Goal: Task Accomplishment & Management: Complete application form

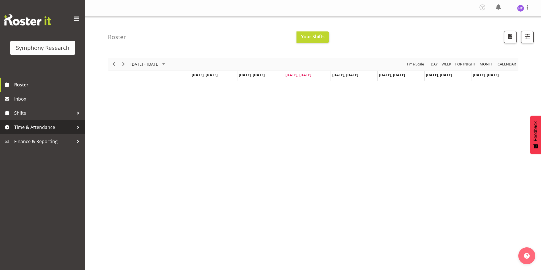
click at [27, 122] on link "Time & Attendance" at bounding box center [42, 127] width 85 height 14
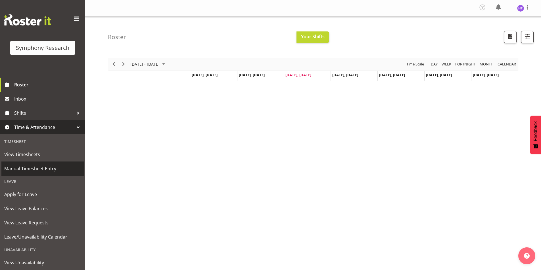
click at [35, 170] on span "Manual Timesheet Entry" at bounding box center [42, 169] width 77 height 9
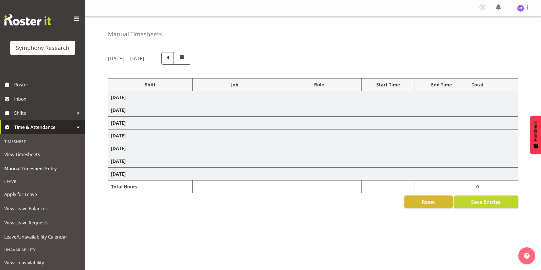
select select "13878"
select select "743"
select select "45"
select select "103"
select select "10587"
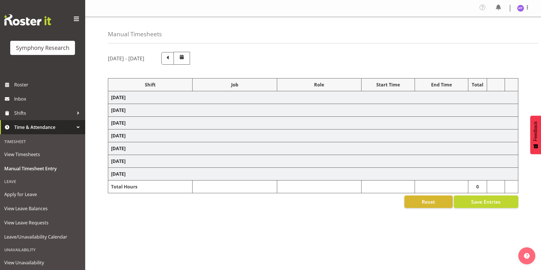
select select "45"
select select "81561"
select select "10585"
select select "45"
select select "81299"
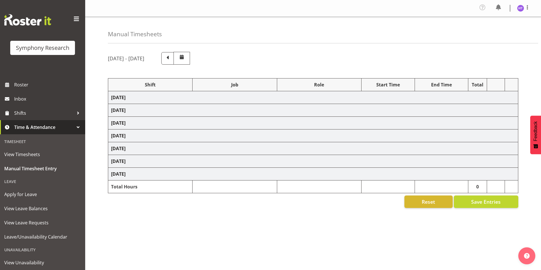
select select "10587"
select select "45"
select select "81297"
select select "10242"
select select "45"
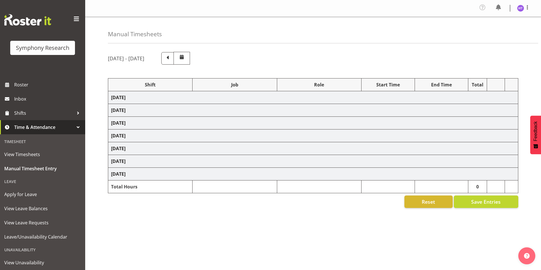
select select "81297"
select select "10587"
select select "45"
select select "81299"
select select "10527"
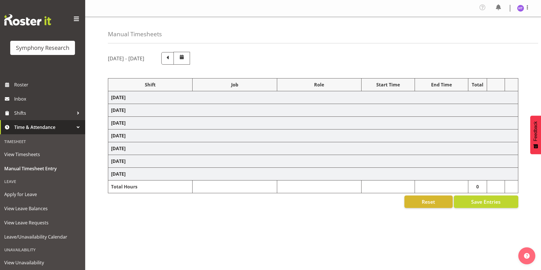
select select "45"
select select "81741"
select select "743"
select select "45"
select select "26078"
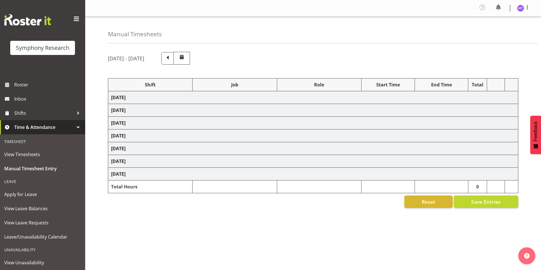
select select "10585"
select select "45"
select select "32690"
select select "10499"
select select "45"
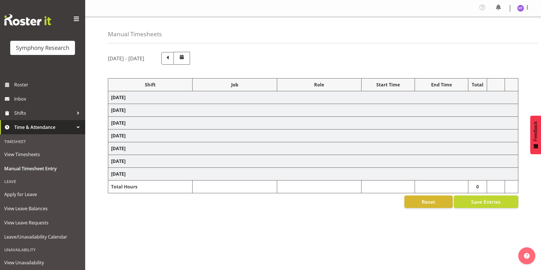
select select "81299"
select select "10527"
select select "45"
select select "81299"
select select "10587"
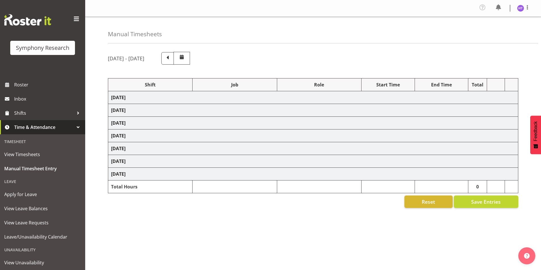
select select "45"
select select "81299"
select select "10585"
select select "45"
select select "81299"
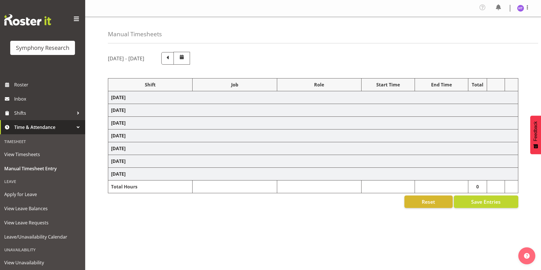
select select "10587"
select select "45"
select select "81299"
select select "10527"
select select "45"
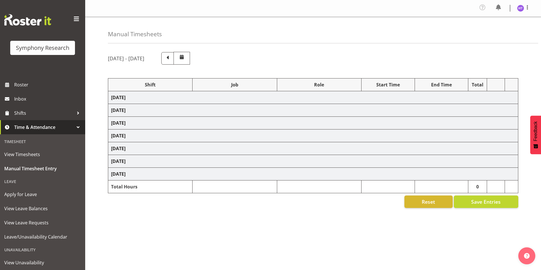
select select "81299"
select select "10499"
select select "45"
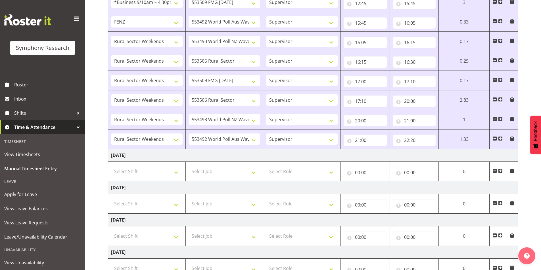
scroll to position [312, 0]
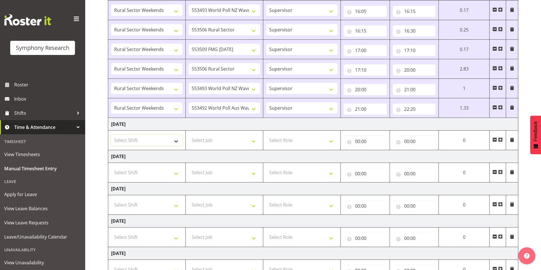
click at [146, 142] on select "Select Shift !!Weekend Residential (Roster IT Shift Label) *Business 9/10am ~ 4…" at bounding box center [147, 140] width 72 height 11
select select "81297"
click at [111, 135] on select "Select Shift !!Weekend Residential (Roster IT Shift Label) *Business 9/10am ~ 4…" at bounding box center [147, 140] width 72 height 11
click at [201, 143] on select "Select Job 550060 IF Admin 553492 World Poll Aus Wave 2 Main 2025 553493 World …" at bounding box center [224, 140] width 72 height 11
select select "10499"
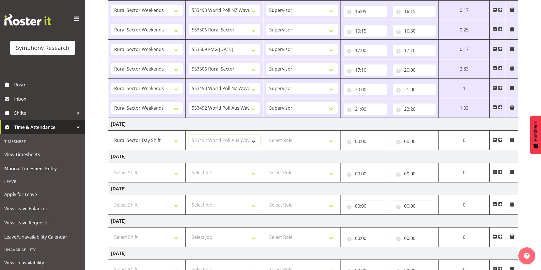
click at [188, 135] on select "Select Job 550060 IF Admin 553492 World Poll Aus Wave 2 Main 2025 553493 World …" at bounding box center [224, 140] width 72 height 11
click at [295, 138] on select "Select Role Interviewing Briefing Supervisor" at bounding box center [302, 140] width 72 height 11
select select "45"
click at [266, 135] on select "Select Role Interviewing Briefing Supervisor" at bounding box center [302, 140] width 72 height 11
click at [357, 141] on input "00:00" at bounding box center [364, 141] width 43 height 11
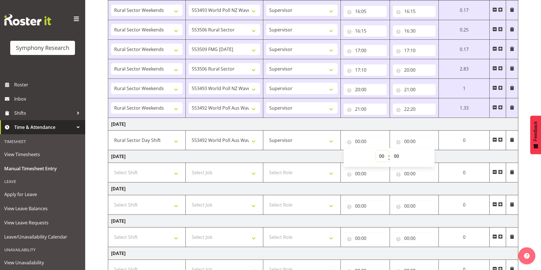
click at [380, 158] on select "00 01 02 03 04 05 06 07 08 09 10 11 12 13 14 15 16 17 18 19 20 21 22 23" at bounding box center [382, 156] width 13 height 11
select select "12"
click at [376, 151] on select "00 01 02 03 04 05 06 07 08 09 10 11 12 13 14 15 16 17 18 19 20 21 22 23" at bounding box center [382, 156] width 13 height 11
type input "12:00"
click at [396, 156] on select "00 01 02 03 04 05 06 07 08 09 10 11 12 13 14 15 16 17 18 19 20 21 22 23 24 25 2…" at bounding box center [396, 156] width 13 height 11
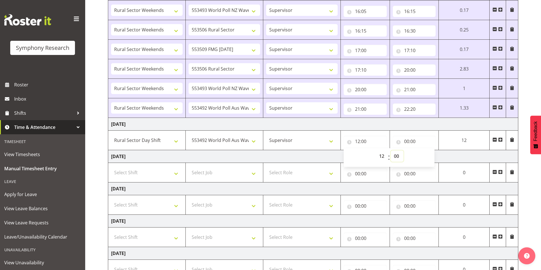
select select "30"
click at [390, 151] on select "00 01 02 03 04 05 06 07 08 09 10 11 12 13 14 15 16 17 18 19 20 21 22 23 24 25 2…" at bounding box center [396, 156] width 13 height 11
type input "12:30"
click at [407, 139] on input "00:00" at bounding box center [413, 141] width 43 height 11
click at [430, 158] on select "00 01 02 03 04 05 06 07 08 09 10 11 12 13 14 15 16 17 18 19 20 21 22 23" at bounding box center [431, 156] width 13 height 11
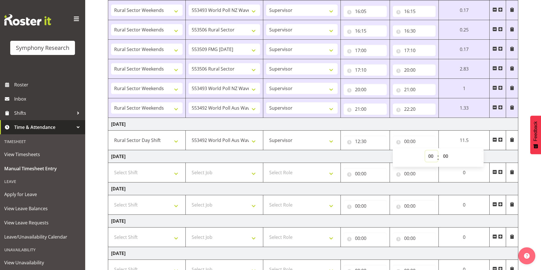
select select "15"
click at [425, 151] on select "00 01 02 03 04 05 06 07 08 09 10 11 12 13 14 15 16 17 18 19 20 21 22 23" at bounding box center [431, 156] width 13 height 11
type input "15:00"
click at [444, 155] on select "00 01 02 03 04 05 06 07 08 09 10 11 12 13 14 15 16 17 18 19 20 21 22 23 24 25 2…" at bounding box center [446, 156] width 13 height 11
select select "30"
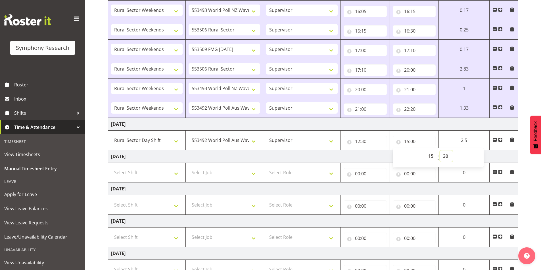
click at [440, 151] on select "00 01 02 03 04 05 06 07 08 09 10 11 12 13 14 15 16 17 18 19 20 21 22 23 24 25 2…" at bounding box center [446, 156] width 13 height 11
type input "15:30"
click at [498, 140] on span at bounding box center [500, 140] width 5 height 5
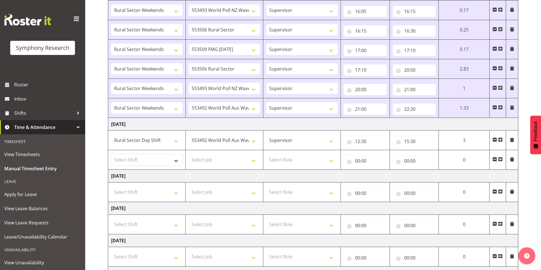
click at [133, 163] on select "Select Shift !!Weekend Residential (Roster IT Shift Label) *Business 9/10am ~ 4…" at bounding box center [147, 159] width 72 height 11
select select "81299"
click at [111, 154] on select "Select Shift !!Weekend Residential (Roster IT Shift Label) *Business 9/10am ~ 4…" at bounding box center [147, 159] width 72 height 11
click at [220, 161] on select "Select Job 550060 IF Admin 553492 World Poll Aus Wave 2 Main 2025 553493 World …" at bounding box center [224, 159] width 72 height 11
select select "10242"
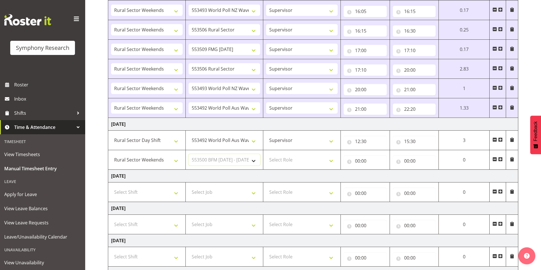
click at [188, 154] on select "Select Job 550060 IF Admin 553492 World Poll Aus Wave 2 Main 2025 553493 World …" at bounding box center [224, 159] width 72 height 11
click at [291, 159] on select "Select Role Interviewing Briefing Supervisor" at bounding box center [302, 159] width 72 height 11
select select "45"
click at [266, 154] on select "Select Role Interviewing Briefing Supervisor" at bounding box center [302, 159] width 72 height 11
click at [359, 162] on input "00:00" at bounding box center [364, 160] width 43 height 11
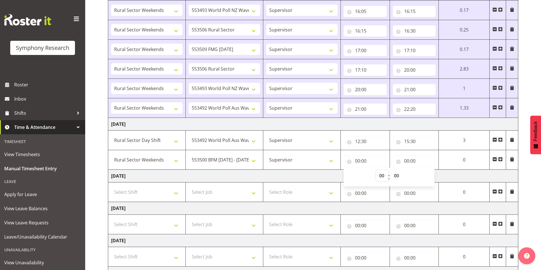
click at [378, 176] on select "00 01 02 03 04 05 06 07 08 09 10 11 12 13 14 15 16 17 18 19 20 21 22 23" at bounding box center [382, 175] width 13 height 11
select select "15"
click at [376, 170] on select "00 01 02 03 04 05 06 07 08 09 10 11 12 13 14 15 16 17 18 19 20 21 22 23" at bounding box center [382, 175] width 13 height 11
type input "15:00"
click at [399, 173] on select "00 01 02 03 04 05 06 07 08 09 10 11 12 13 14 15 16 17 18 19 20 21 22 23 24 25 2…" at bounding box center [396, 175] width 13 height 11
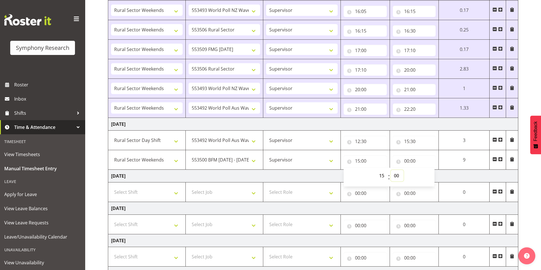
select select "30"
click at [390, 170] on select "00 01 02 03 04 05 06 07 08 09 10 11 12 13 14 15 16 17 18 19 20 21 22 23 24 25 2…" at bounding box center [396, 175] width 13 height 11
type input "15:30"
click at [408, 162] on input "00:00" at bounding box center [413, 160] width 43 height 11
click at [429, 178] on select "00 01 02 03 04 05 06 07 08 09 10 11 12 13 14 15 16 17 18 19 20 21 22 23" at bounding box center [431, 175] width 13 height 11
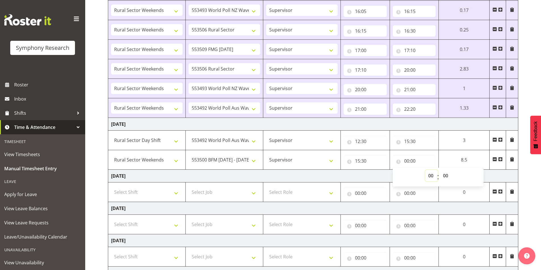
select select "15"
click at [438, 170] on select "00 01 02 03 04 05 06 07 08 09 10 11 12 13 14 15 16 17 18 19 20 21 22 23" at bounding box center [431, 175] width 13 height 11
type input "15:00"
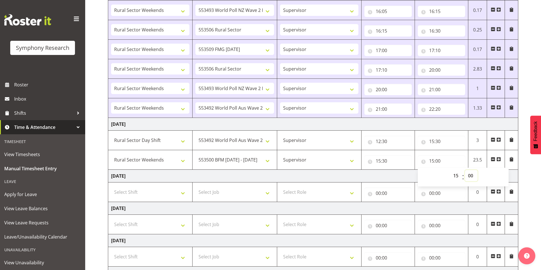
click at [468, 174] on select "00 01 02 03 04 05 06 07 08 09 10 11 12 13 14 15 16 17 18 19 20 21 22 23 24 25 2…" at bounding box center [471, 175] width 13 height 11
select select "40"
click at [465, 170] on select "00 01 02 03 04 05 06 07 08 09 10 11 12 13 14 15 16 17 18 19 20 21 22 23 24 25 2…" at bounding box center [471, 175] width 13 height 11
type input "15:40"
click at [497, 161] on span at bounding box center [498, 159] width 5 height 5
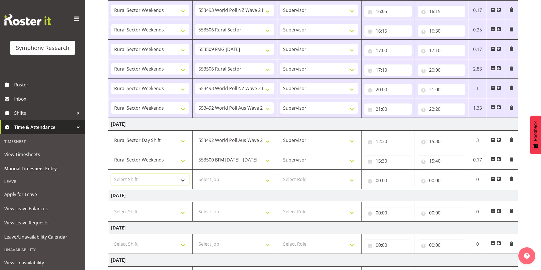
click at [151, 185] on select "Select Shift !!Weekend Residential (Roster IT Shift Label) *Business 9/10am ~ 4…" at bounding box center [150, 179] width 78 height 11
click at [150, 174] on select "Select Shift !!Weekend Residential (Roster IT Shift Label) *Business 9/10am ~ 4…" at bounding box center [150, 179] width 78 height 11
click at [149, 182] on select "Select Shift !!Weekend Residential (Roster IT Shift Label) *Business 9/10am ~ 4…" at bounding box center [150, 179] width 78 height 11
select select "81297"
click at [111, 174] on select "Select Shift !!Weekend Residential (Roster IT Shift Label) *Business 9/10am ~ 4…" at bounding box center [150, 179] width 78 height 11
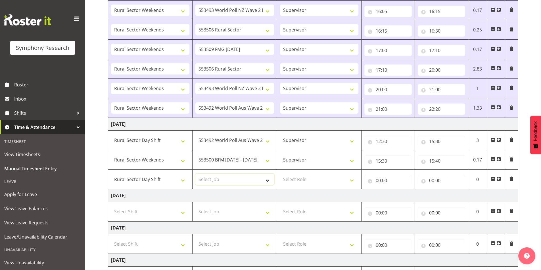
click at [220, 181] on select "Select Job 550060 IF Admin 553492 World Poll Aus Wave 2 Main 2025 553493 World …" at bounding box center [234, 179] width 78 height 11
select select "10499"
click at [195, 174] on select "Select Job 550060 IF Admin 553492 World Poll Aus Wave 2 Main 2025 553493 World …" at bounding box center [234, 179] width 78 height 11
click at [291, 175] on select "Select Role Interviewing Briefing Supervisor" at bounding box center [319, 179] width 78 height 11
select select "45"
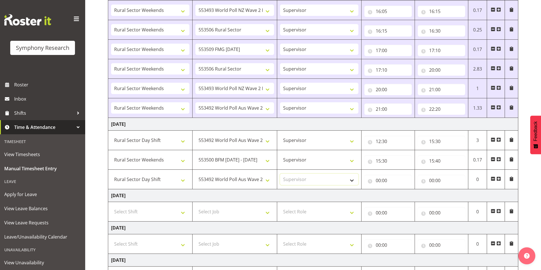
click at [280, 174] on select "Select Role Interviewing Briefing Supervisor" at bounding box center [319, 179] width 78 height 11
click at [377, 180] on input "00:00" at bounding box center [387, 180] width 47 height 11
click at [400, 190] on select "00 01 02 03 04 05 06 07 08 09 10 11 12 13 14 15 16 17 18 19 20 21 22 23" at bounding box center [402, 195] width 13 height 11
select select "15"
click at [396, 190] on select "00 01 02 03 04 05 06 07 08 09 10 11 12 13 14 15 16 17 18 19 20 21 22 23" at bounding box center [402, 195] width 13 height 11
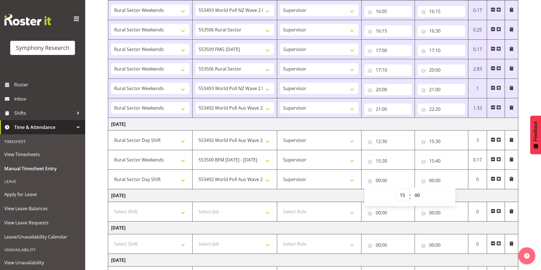
type input "15:00"
click at [416, 195] on select "00 01 02 03 04 05 06 07 08 09 10 11 12 13 14 15 16 17 18 19 20 21 22 23 24 25 2…" at bounding box center [417, 195] width 13 height 11
select select "40"
click at [411, 190] on select "00 01 02 03 04 05 06 07 08 09 10 11 12 13 14 15 16 17 18 19 20 21 22 23 24 25 2…" at bounding box center [417, 195] width 13 height 11
type input "15:40"
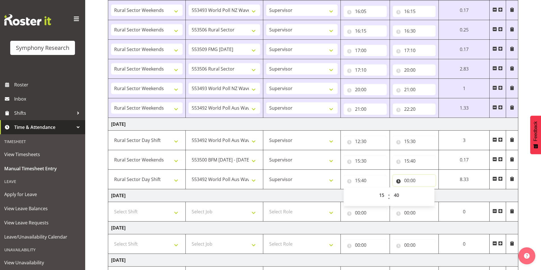
click at [408, 180] on input "00:00" at bounding box center [413, 180] width 43 height 11
click at [430, 198] on select "00 01 02 03 04 05 06 07 08 09 10 11 12 13 14 15 16 17 18 19 20 21 22 23" at bounding box center [431, 195] width 13 height 11
select select "16"
click at [425, 190] on select "00 01 02 03 04 05 06 07 08 09 10 11 12 13 14 15 16 17 18 19 20 21 22 23" at bounding box center [431, 195] width 13 height 11
type input "16:00"
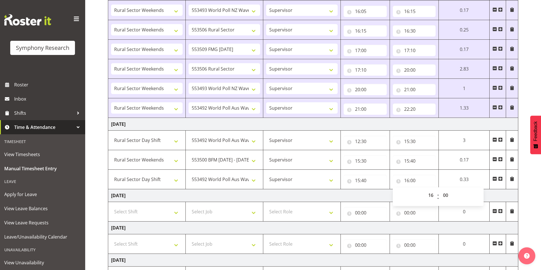
click at [500, 179] on span at bounding box center [500, 179] width 5 height 5
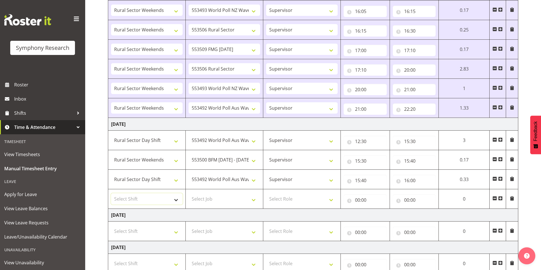
click at [143, 197] on select "Select Shift !!Weekend Residential (Roster IT Shift Label) *Business 9/10am ~ 4…" at bounding box center [147, 199] width 72 height 11
select select "81299"
click at [111, 194] on select "Select Shift !!Weekend Residential (Roster IT Shift Label) *Business 9/10am ~ 4…" at bounding box center [147, 199] width 72 height 11
click at [206, 199] on select "Select Job 550060 IF Admin 553492 World Poll Aus Wave 2 Main 2025 553493 World …" at bounding box center [224, 199] width 72 height 11
select select "10527"
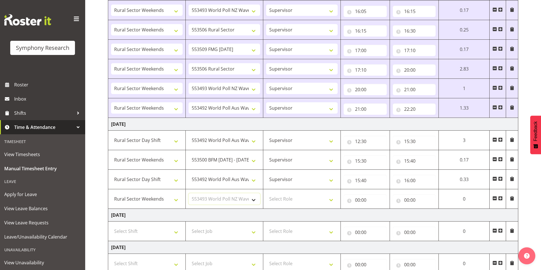
click at [188, 194] on select "Select Job 550060 IF Admin 553492 World Poll Aus Wave 2 Main 2025 553493 World …" at bounding box center [224, 199] width 72 height 11
click at [290, 198] on select "Select Role Interviewing Briefing Supervisor" at bounding box center [302, 199] width 72 height 11
select select "45"
click at [266, 194] on select "Select Role Interviewing Briefing Supervisor" at bounding box center [302, 199] width 72 height 11
click at [357, 201] on input "00:00" at bounding box center [364, 200] width 43 height 11
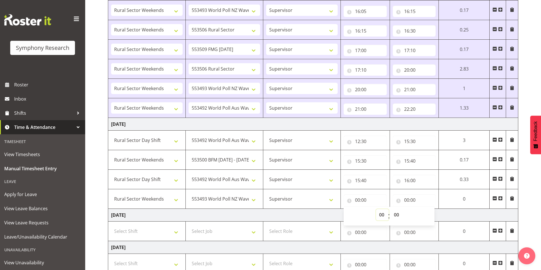
click at [381, 218] on select "00 01 02 03 04 05 06 07 08 09 10 11 12 13 14 15 16 17 18 19 20 21 22 23" at bounding box center [382, 214] width 13 height 11
select select "16"
click at [376, 209] on select "00 01 02 03 04 05 06 07 08 09 10 11 12 13 14 15 16 17 18 19 20 21 22 23" at bounding box center [382, 214] width 13 height 11
type input "16:00"
click at [406, 200] on input "00:00" at bounding box center [413, 200] width 43 height 11
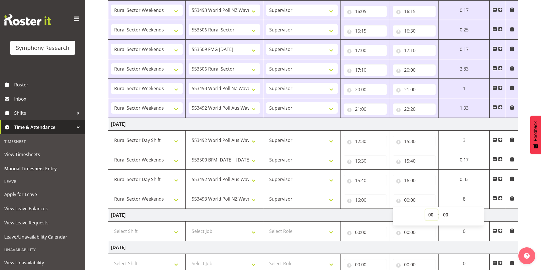
click at [434, 217] on select "00 01 02 03 04 05 06 07 08 09 10 11 12 13 14 15 16 17 18 19 20 21 22 23" at bounding box center [431, 214] width 13 height 11
select select "16"
click at [425, 209] on select "00 01 02 03 04 05 06 07 08 09 10 11 12 13 14 15 16 17 18 19 20 21 22 23" at bounding box center [431, 214] width 13 height 11
type input "16:00"
click at [445, 213] on select "00 01 02 03 04 05 06 07 08 09 10 11 12 13 14 15 16 17 18 19 20 21 22 23 24 25 2…" at bounding box center [446, 214] width 13 height 11
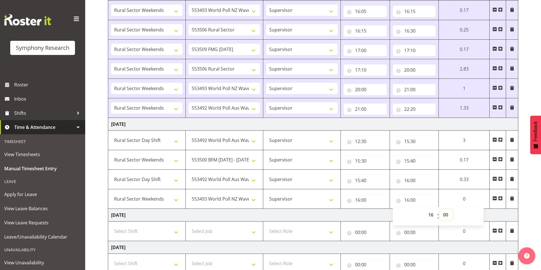
select select "10"
click at [452, 209] on select "00 01 02 03 04 05 06 07 08 09 10 11 12 13 14 15 16 17 18 19 20 21 22 23 24 25 2…" at bounding box center [446, 214] width 13 height 11
type input "16:10"
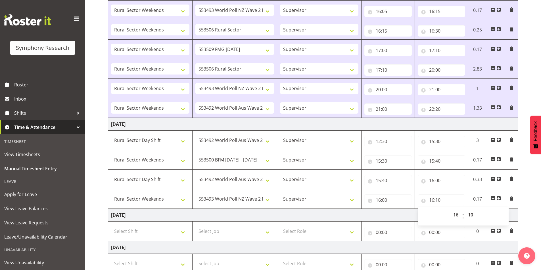
click at [500, 199] on span at bounding box center [498, 198] width 5 height 5
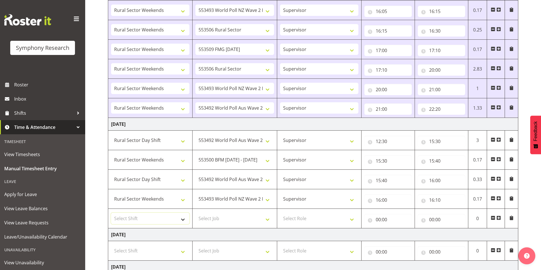
click at [157, 218] on select "Select Shift !!Weekend Residential (Roster IT Shift Label) *Business 9/10am ~ 4…" at bounding box center [150, 218] width 78 height 11
select select "81299"
click at [111, 213] on select "Select Shift !!Weekend Residential (Roster IT Shift Label) *Business 9/10am ~ 4…" at bounding box center [150, 218] width 78 height 11
click at [218, 220] on select "Select Job 550060 IF Admin 553492 World Poll Aus Wave 2 Main 2025 553493 World …" at bounding box center [234, 218] width 78 height 11
select select "10587"
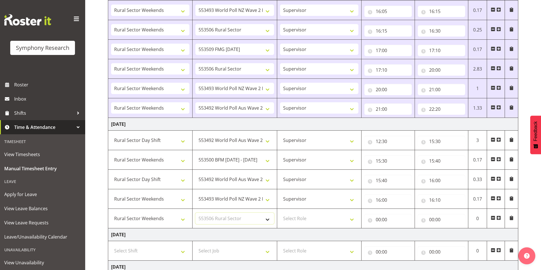
click at [195, 213] on select "Select Job 550060 IF Admin 553492 World Poll Aus Wave 2 Main 2025 553493 World …" at bounding box center [234, 218] width 78 height 11
click at [291, 215] on select "Select Role Interviewing Briefing Supervisor" at bounding box center [319, 218] width 78 height 11
select select "45"
click at [280, 213] on select "Select Role Interviewing Briefing Supervisor" at bounding box center [319, 218] width 78 height 11
click at [377, 221] on input "00:00" at bounding box center [387, 219] width 47 height 11
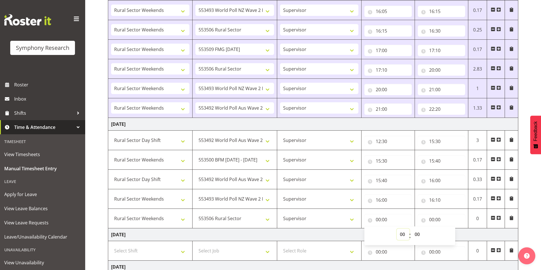
click at [404, 237] on select "00 01 02 03 04 05 06 07 08 09 10 11 12 13 14 15 16 17 18 19 20 21 22 23" at bounding box center [402, 234] width 13 height 11
select select "16"
click at [396, 229] on select "00 01 02 03 04 05 06 07 08 09 10 11 12 13 14 15 16 17 18 19 20 21 22 23" at bounding box center [402, 234] width 13 height 11
type input "16:00"
click at [416, 234] on select "00 01 02 03 04 05 06 07 08 09 10 11 12 13 14 15 16 17 18 19 20 21 22 23 24 25 2…" at bounding box center [417, 234] width 13 height 11
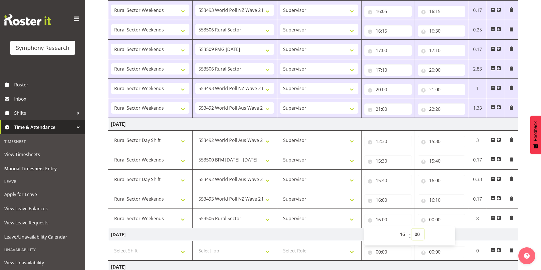
select select "10"
click at [411, 229] on select "00 01 02 03 04 05 06 07 08 09 10 11 12 13 14 15 16 17 18 19 20 21 22 23 24 25 2…" at bounding box center [417, 234] width 13 height 11
type input "16:10"
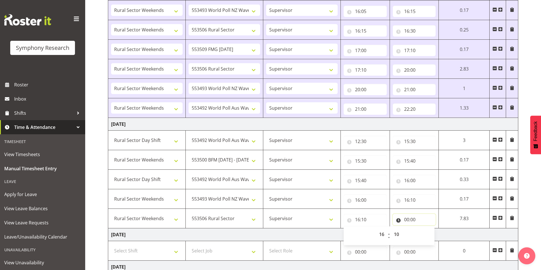
click at [406, 219] on input "00:00" at bounding box center [413, 219] width 43 height 11
click at [425, 231] on select "00 01 02 03 04 05 06 07 08 09 10 11 12 13 14 15 16 17 18 19 20 21 22 23" at bounding box center [431, 234] width 13 height 11
select select "16"
click at [438, 229] on select "00 01 02 03 04 05 06 07 08 09 10 11 12 13 14 15 16 17 18 19 20 21 22 23" at bounding box center [431, 234] width 13 height 11
type input "16:00"
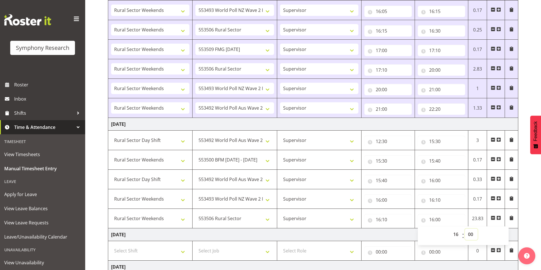
click at [471, 234] on select "00 01 02 03 04 05 06 07 08 09 10 11 12 13 14 15 16 17 18 19 20 21 22 23 24 25 2…" at bounding box center [471, 234] width 13 height 11
select select "30"
click at [465, 229] on select "00 01 02 03 04 05 06 07 08 09 10 11 12 13 14 15 16 17 18 19 20 21 22 23 24 25 2…" at bounding box center [471, 234] width 13 height 11
type input "16:30"
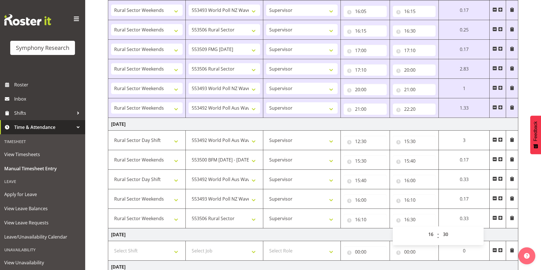
click at [500, 218] on span at bounding box center [500, 218] width 5 height 5
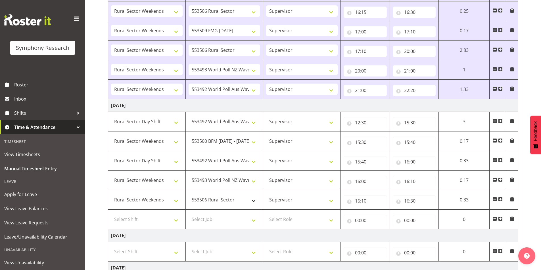
scroll to position [341, 0]
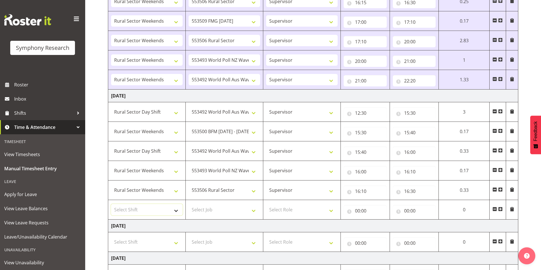
click at [139, 205] on select "Select Shift !!Weekend Residential (Roster IT Shift Label) *Business 9/10am ~ 4…" at bounding box center [147, 209] width 72 height 11
select select "81298"
click at [111, 204] on select "Select Shift !!Weekend Residential (Roster IT Shift Label) *Business 9/10am ~ 4…" at bounding box center [147, 209] width 72 height 11
click at [216, 205] on select "Select Job 550060 IF Admin 553492 World Poll Aus Wave 2 Main 2025 553493 World …" at bounding box center [224, 209] width 72 height 11
select select "7759"
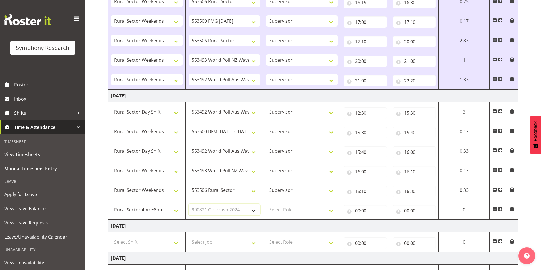
click at [188, 204] on select "Select Job 550060 IF Admin 553492 World Poll Aus Wave 2 Main 2025 553493 World …" at bounding box center [224, 209] width 72 height 11
click at [282, 210] on select "Select Role Interviewing Briefing Supervisor" at bounding box center [302, 209] width 72 height 11
select select "45"
click at [266, 204] on select "Select Role Interviewing Briefing Supervisor" at bounding box center [302, 209] width 72 height 11
click at [357, 214] on input "00:00" at bounding box center [364, 210] width 43 height 11
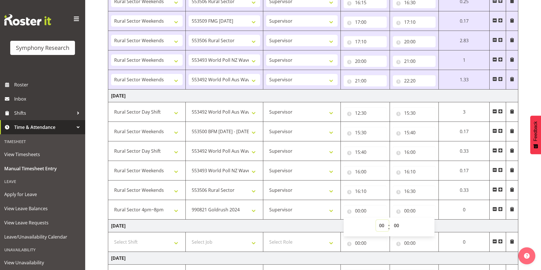
click at [381, 228] on select "00 01 02 03 04 05 06 07 08 09 10 11 12 13 14 15 16 17 18 19 20 21 22 23" at bounding box center [382, 225] width 13 height 11
select select "16"
click at [376, 220] on select "00 01 02 03 04 05 06 07 08 09 10 11 12 13 14 15 16 17 18 19 20 21 22 23" at bounding box center [382, 225] width 13 height 11
type input "16:00"
click at [397, 226] on select "00 01 02 03 04 05 06 07 08 09 10 11 12 13 14 15 16 17 18 19 20 21 22 23 24 25 2…" at bounding box center [396, 225] width 13 height 11
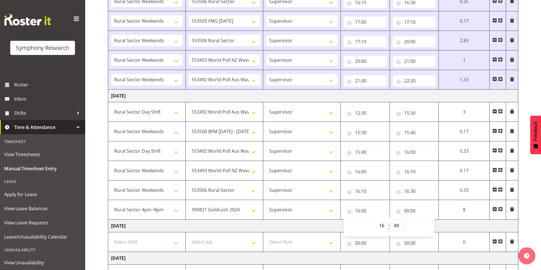
select select "30"
click at [390, 220] on select "00 01 02 03 04 05 06 07 08 09 10 11 12 13 14 15 16 17 18 19 20 21 22 23 24 25 2…" at bounding box center [396, 225] width 13 height 11
type input "16:30"
click at [405, 212] on input "00:00" at bounding box center [413, 210] width 43 height 11
click at [364, 209] on input "16:30" at bounding box center [364, 210] width 43 height 11
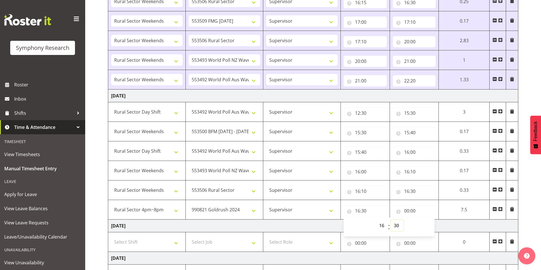
click at [398, 227] on select "00 01 02 03 04 05 06 07 08 09 10 11 12 13 14 15 16 17 18 19 20 21 22 23 24 25 2…" at bounding box center [396, 225] width 13 height 11
select select "55"
click at [390, 220] on select "00 01 02 03 04 05 06 07 08 09 10 11 12 13 14 15 16 17 18 19 20 21 22 23 24 25 2…" at bounding box center [396, 225] width 13 height 11
type input "16:55"
click at [406, 209] on input "00:00" at bounding box center [413, 210] width 43 height 11
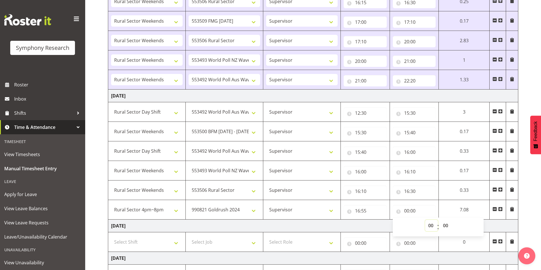
click at [428, 228] on select "00 01 02 03 04 05 06 07 08 09 10 11 12 13 14 15 16 17 18 19 20 21 22 23" at bounding box center [431, 225] width 13 height 11
select select "22"
click at [425, 220] on select "00 01 02 03 04 05 06 07 08 09 10 11 12 13 14 15 16 17 18 19 20 21 22 23" at bounding box center [431, 225] width 13 height 11
type input "22:00"
click at [445, 228] on select "00 01 02 03 04 05 06 07 08 09 10 11 12 13 14 15 16 17 18 19 20 21 22 23 24 25 2…" at bounding box center [446, 225] width 13 height 11
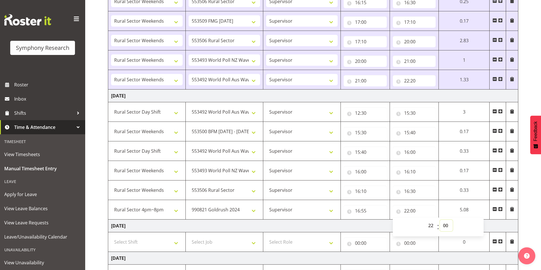
select select "25"
click at [440, 220] on select "00 01 02 03 04 05 06 07 08 09 10 11 12 13 14 15 16 17 18 19 20 21 22 23 24 25 2…" at bounding box center [446, 225] width 13 height 11
type input "22:25"
click at [499, 209] on span at bounding box center [500, 209] width 5 height 5
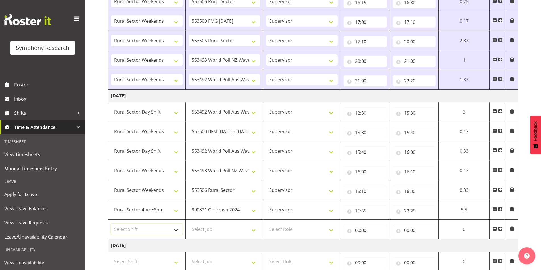
click at [136, 231] on select "Select Shift !!Weekend Residential (Roster IT Shift Label) *Business 9/10am ~ 4…" at bounding box center [147, 229] width 72 height 11
select select "81299"
click at [111, 224] on select "Select Shift !!Weekend Residential (Roster IT Shift Label) *Business 9/10am ~ 4…" at bounding box center [147, 229] width 72 height 11
click at [215, 226] on select "Select Job 550060 IF Admin 553492 World Poll Aus Wave 2 Main 2025 553493 World …" at bounding box center [224, 229] width 72 height 11
select select "743"
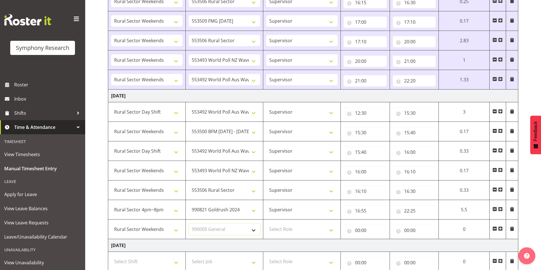
click at [188, 224] on select "Select Job 550060 IF Admin 553492 World Poll Aus Wave 2 Main 2025 553493 World …" at bounding box center [224, 229] width 72 height 11
click at [282, 227] on select "Select Role Interviewing Briefing Supervisor" at bounding box center [302, 229] width 72 height 11
select select "45"
click at [266, 224] on select "Select Role Interviewing Briefing Supervisor" at bounding box center [302, 229] width 72 height 11
click at [359, 229] on input "00:00" at bounding box center [364, 230] width 43 height 11
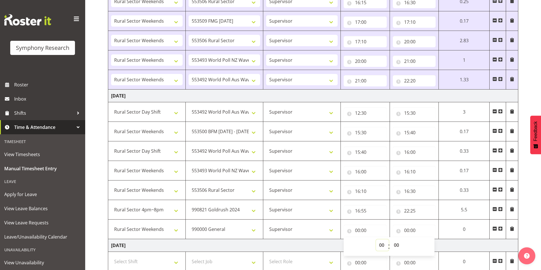
click at [379, 245] on select "00 01 02 03 04 05 06 07 08 09 10 11 12 13 14 15 16 17 18 19 20 21 22 23" at bounding box center [382, 245] width 13 height 11
select select "22"
click at [376, 240] on select "00 01 02 03 04 05 06 07 08 09 10 11 12 13 14 15 16 17 18 19 20 21 22 23" at bounding box center [382, 245] width 13 height 11
type input "22:00"
click at [393, 245] on select "00 01 02 03 04 05 06 07 08 09 10 11 12 13 14 15 16 17 18 19 20 21 22 23 24 25 2…" at bounding box center [396, 245] width 13 height 11
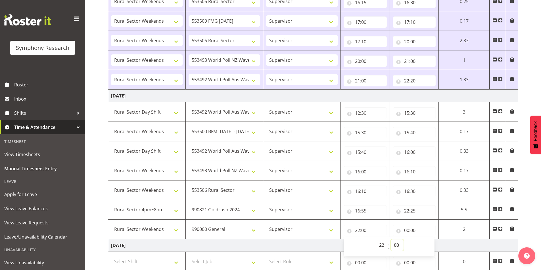
select select "25"
click at [390, 240] on select "00 01 02 03 04 05 06 07 08 09 10 11 12 13 14 15 16 17 18 19 20 21 22 23 24 25 2…" at bounding box center [396, 245] width 13 height 11
type input "22:25"
click at [403, 228] on input "00:00" at bounding box center [413, 230] width 43 height 11
click at [432, 244] on select "00 01 02 03 04 05 06 07 08 09 10 11 12 13 14 15 16 17 18 19 20 21 22 23" at bounding box center [431, 245] width 13 height 11
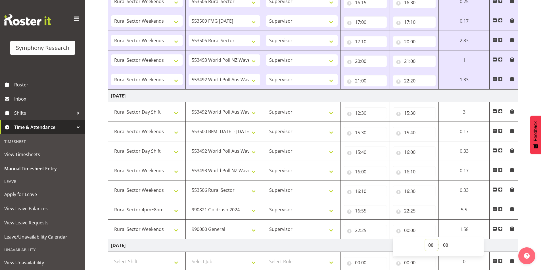
select select "22"
click at [425, 240] on select "00 01 02 03 04 05 06 07 08 09 10 11 12 13 14 15 16 17 18 19 20 21 22 23" at bounding box center [431, 245] width 13 height 11
type input "22:00"
click at [448, 245] on select "00 01 02 03 04 05 06 07 08 09 10 11 12 13 14 15 16 17 18 19 20 21 22 23 24 25 2…" at bounding box center [446, 245] width 13 height 11
select select "35"
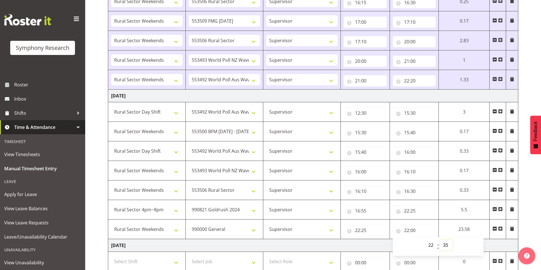
click at [452, 240] on select "00 01 02 03 04 05 06 07 08 09 10 11 12 13 14 15 16 17 18 19 20 21 22 23 24 25 2…" at bounding box center [446, 245] width 13 height 11
type input "22:35"
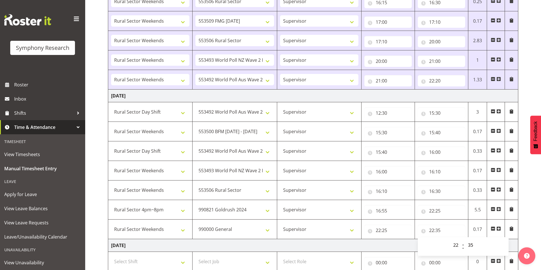
click at [524, 198] on div "[DATE] - [DATE] Shift Job Role Start Time End Time Total [DATE] !!Weekend Resid…" at bounding box center [324, 53] width 433 height 693
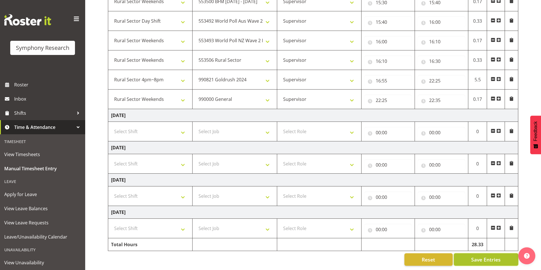
click at [486, 256] on span "Save Entries" at bounding box center [486, 259] width 30 height 7
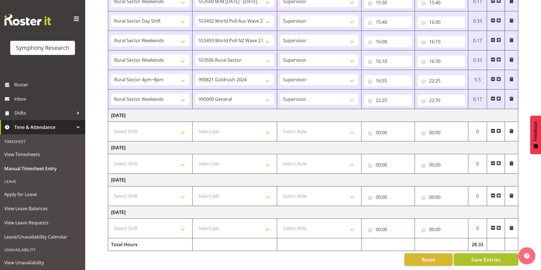
click at [476, 256] on span "Save Entries" at bounding box center [486, 259] width 30 height 7
